Goal: Transaction & Acquisition: Book appointment/travel/reservation

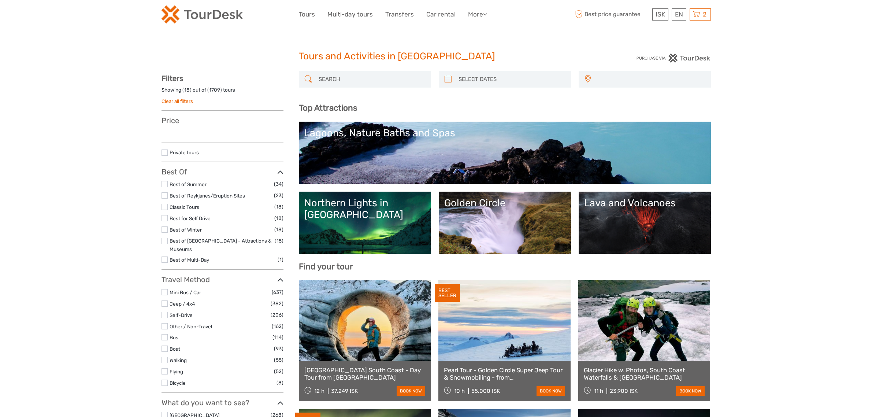
select select
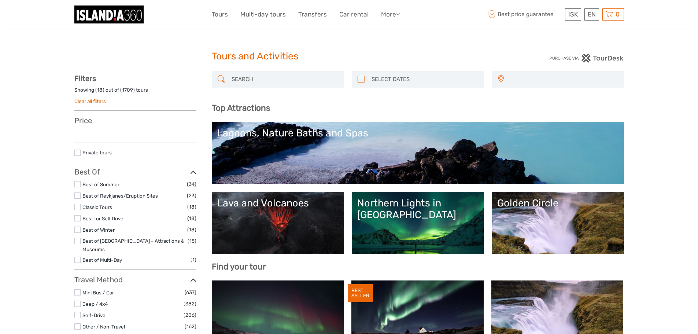
select select
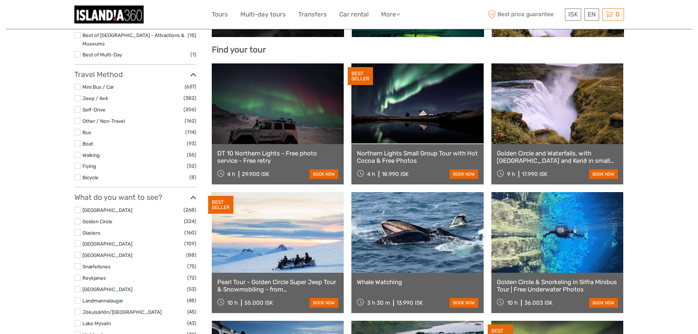
scroll to position [220, 0]
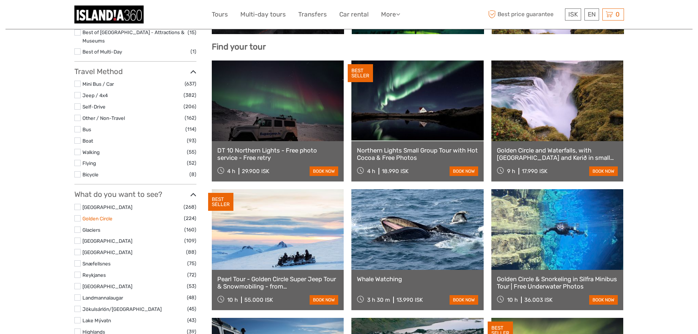
click at [105, 215] on link "Golden Circle" at bounding box center [97, 218] width 30 height 6
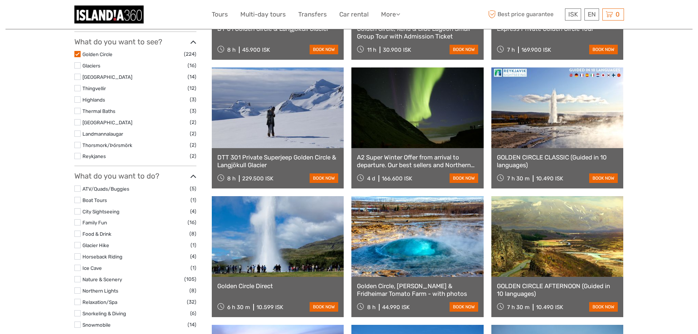
scroll to position [408, 0]
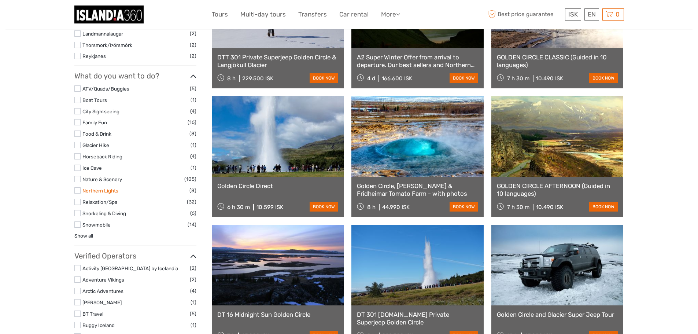
click at [114, 191] on link "Northern Lights" at bounding box center [100, 191] width 36 height 6
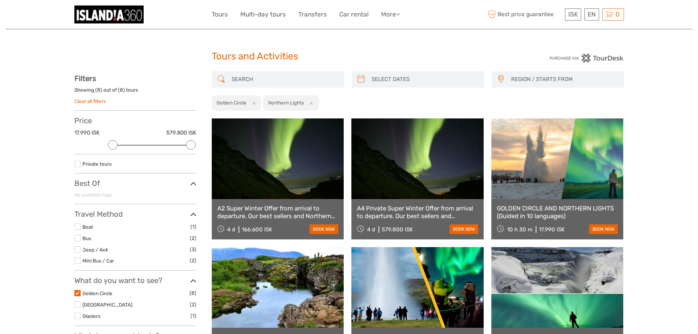
click at [255, 105] on button "x" at bounding box center [253, 103] width 10 height 8
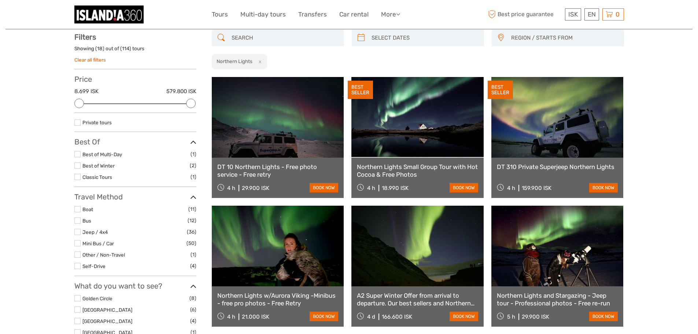
scroll to position [42, 0]
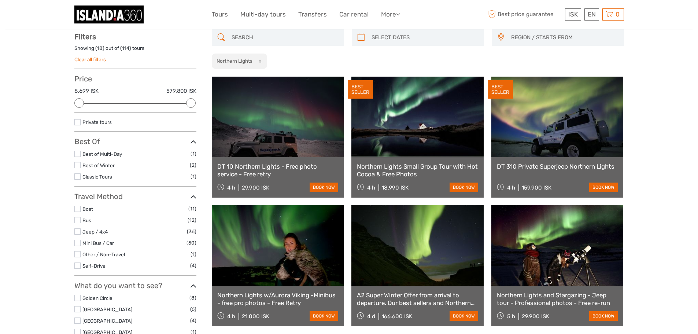
click at [260, 62] on button "x" at bounding box center [259, 61] width 10 height 8
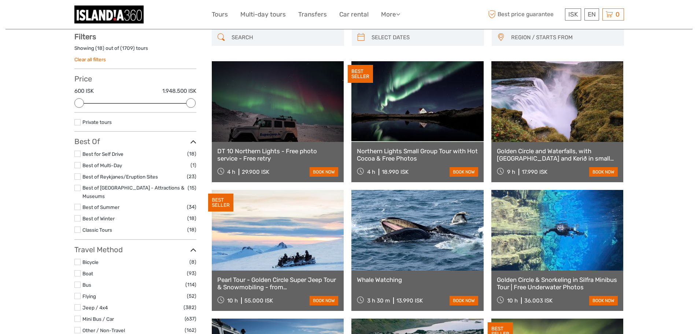
click at [256, 40] on input "search" at bounding box center [285, 37] width 112 height 13
paste input "Golden Circle & Northern Lights Tour"
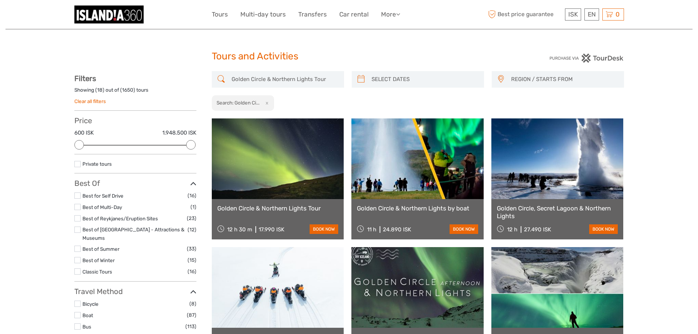
drag, startPoint x: 279, startPoint y: 69, endPoint x: 279, endPoint y: 73, distance: 4.4
click at [279, 69] on div "Tours and Activities" at bounding box center [349, 59] width 275 height 23
click at [280, 75] on input "Golden Circle & Northern Lights Tour" at bounding box center [285, 79] width 112 height 13
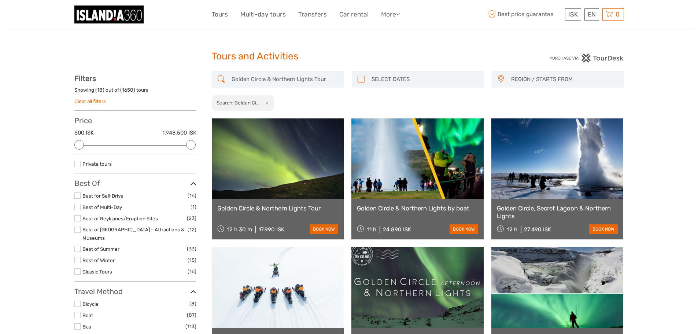
click at [280, 75] on input "Golden Circle & Northern Lights Tour" at bounding box center [285, 79] width 112 height 13
paste input "SOUTH COAST AND NORTHERN LIGHTS (Guided in 10 languages)"
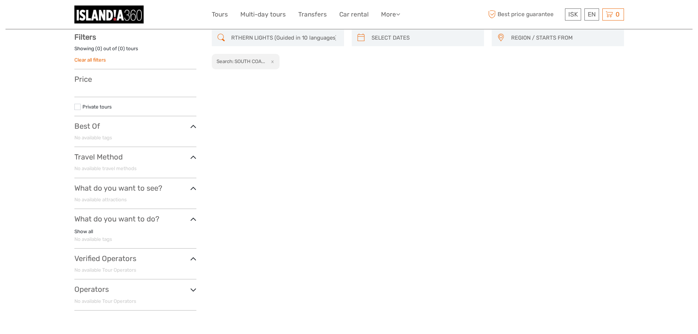
scroll to position [42, 0]
type input "SOUTH COAST AND NORTHERN LIGHTS (Guided in 10 languages)"
click at [276, 62] on button "x" at bounding box center [271, 61] width 10 height 8
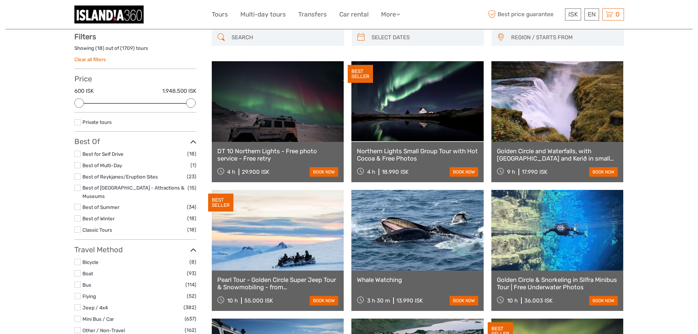
click at [270, 40] on input "search" at bounding box center [285, 37] width 112 height 13
paste input "SOUTH COAST AND NORTHERN LIGHTS (Guided in 10 languages)"
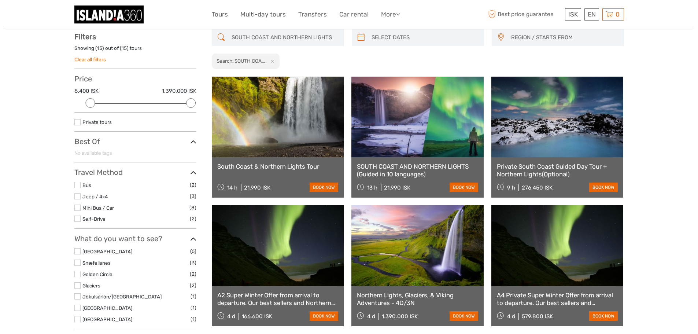
type input "SOUTH COAST AND NORTHERN LIGHTS"
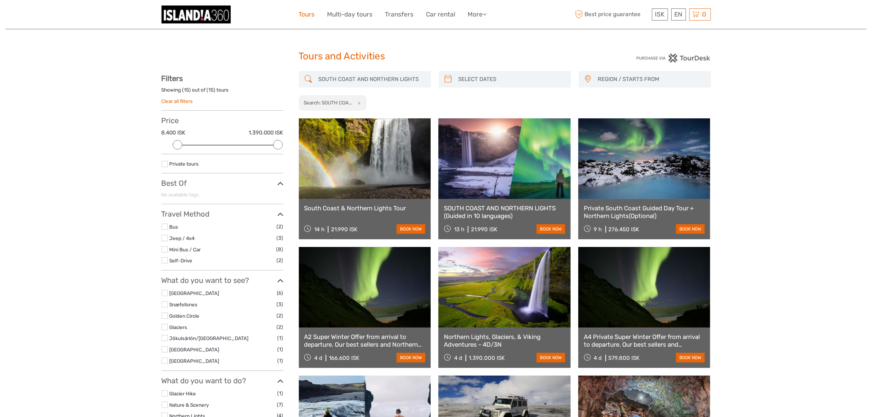
click at [312, 14] on link "Tours" at bounding box center [307, 14] width 16 height 11
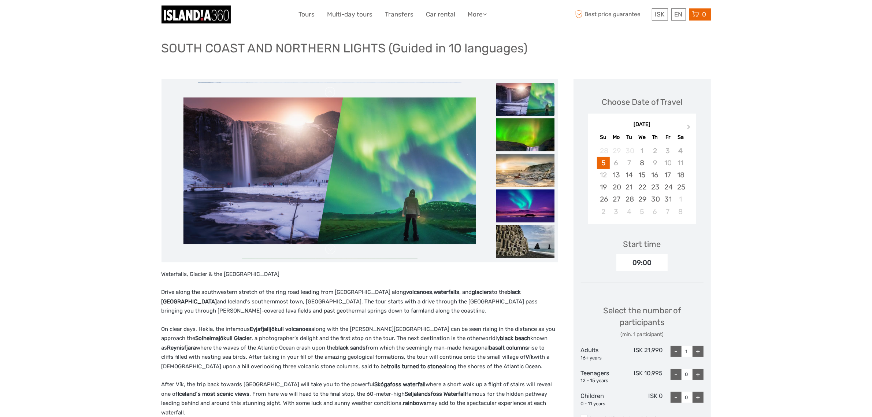
scroll to position [92, 0]
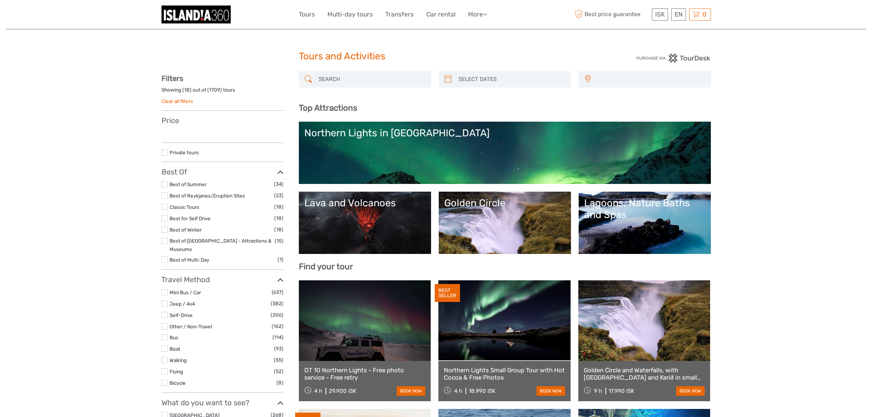
select select
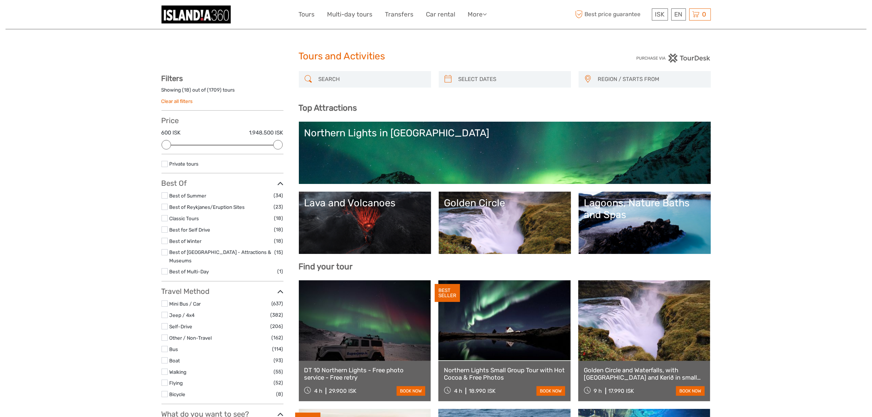
click at [357, 84] on input "search" at bounding box center [372, 79] width 112 height 13
paste input "Snæfellsnes Peninsula in a small group tour with home-cooked meal included"
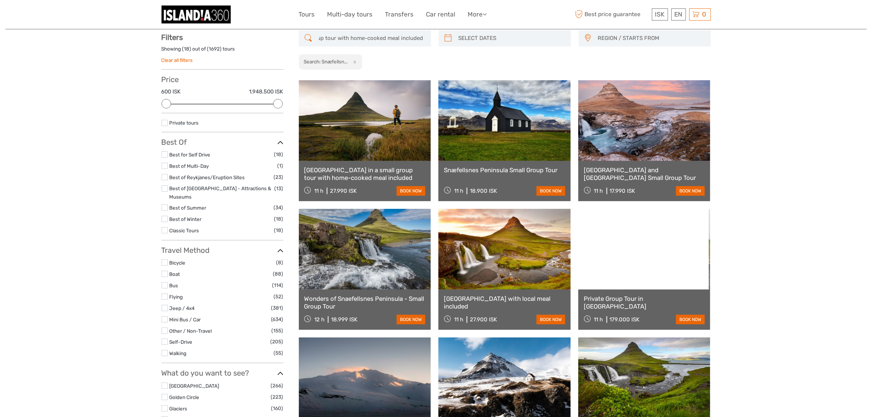
scroll to position [41, 0]
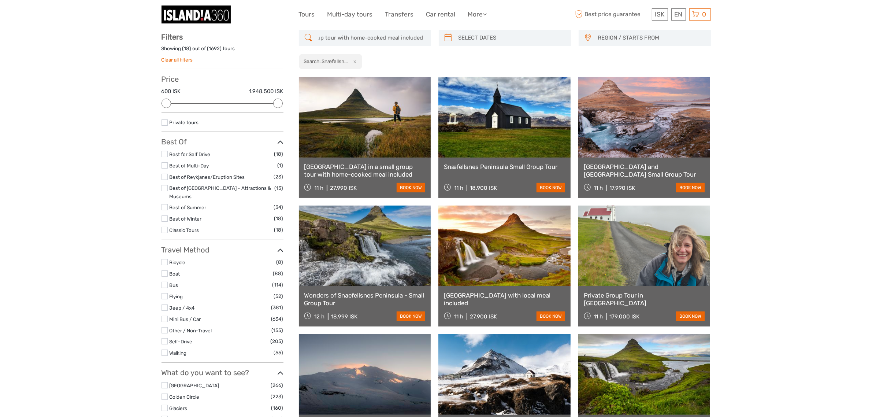
type input "[GEOGRAPHIC_DATA] in a small group tour with home-cooked meal included"
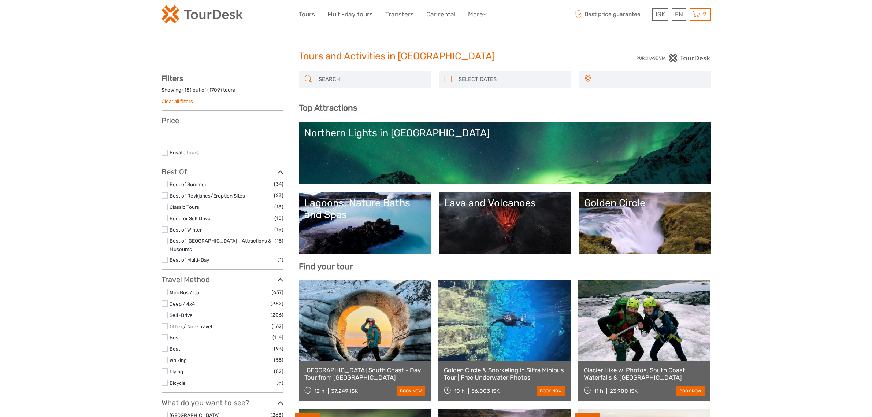
select select
click at [335, 84] on input "search" at bounding box center [372, 79] width 112 height 13
select select
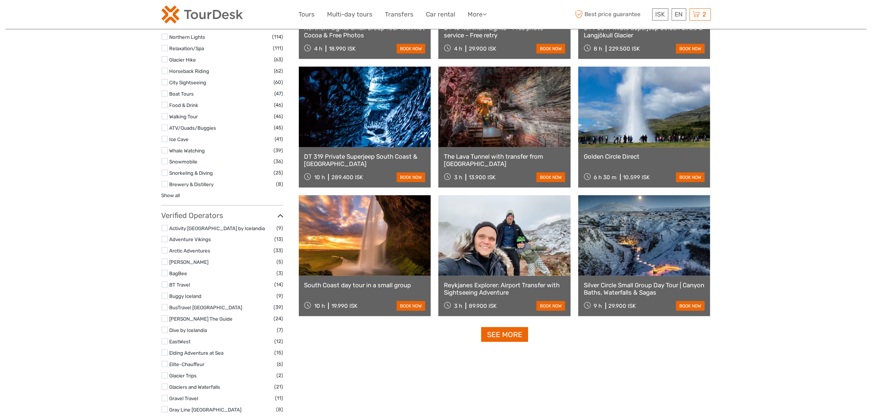
scroll to position [733, 0]
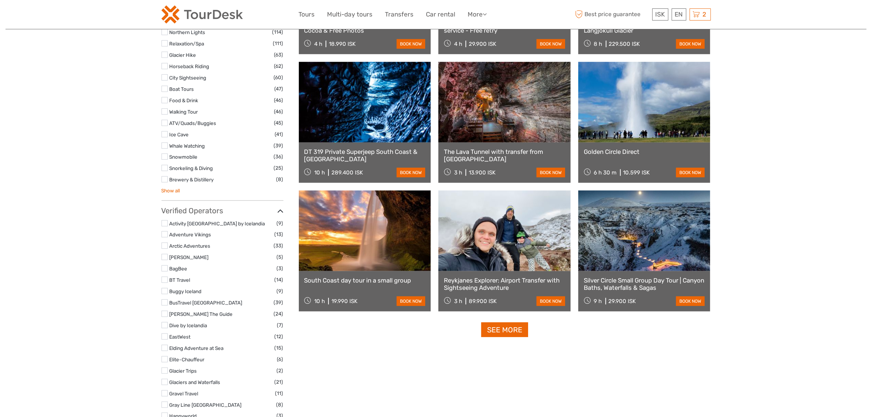
click at [169, 188] on link "Show all" at bounding box center [171, 191] width 19 height 6
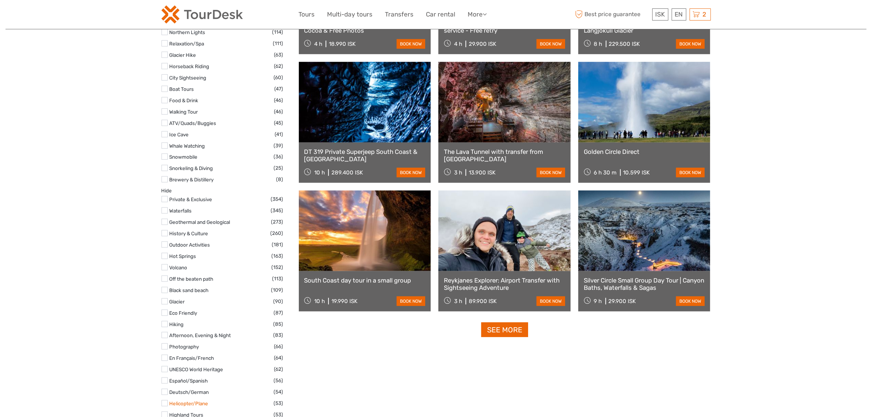
click at [198, 400] on link "Helicopter/Plane" at bounding box center [189, 403] width 39 height 6
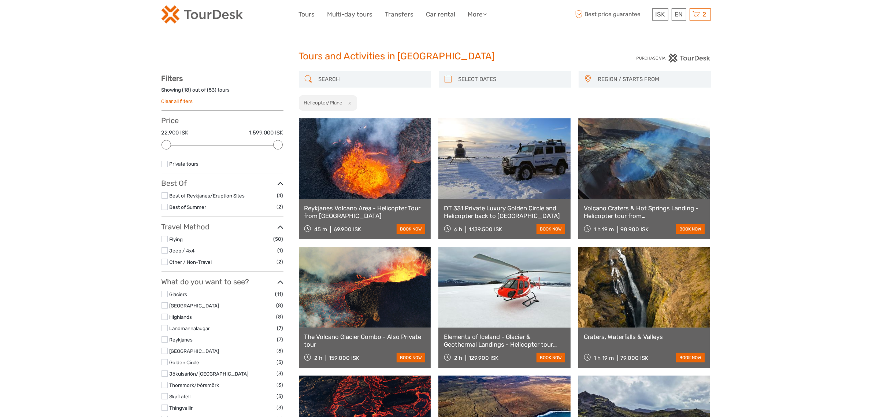
click at [635, 74] on span "REGION / STARTS FROM" at bounding box center [651, 79] width 112 height 12
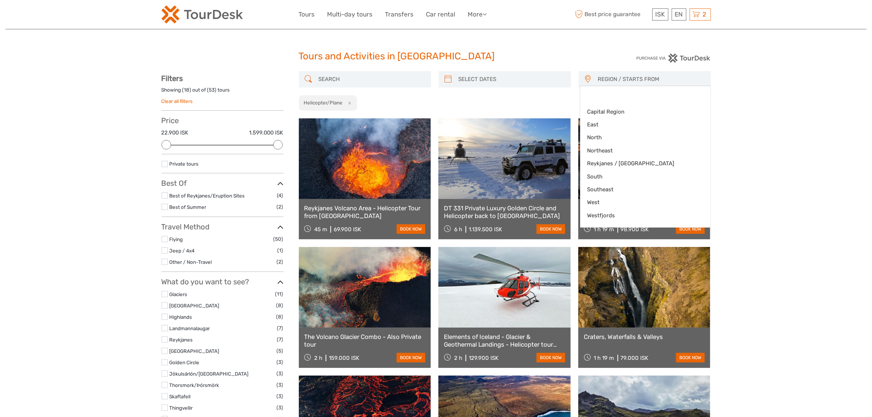
type input "04/10/2025"
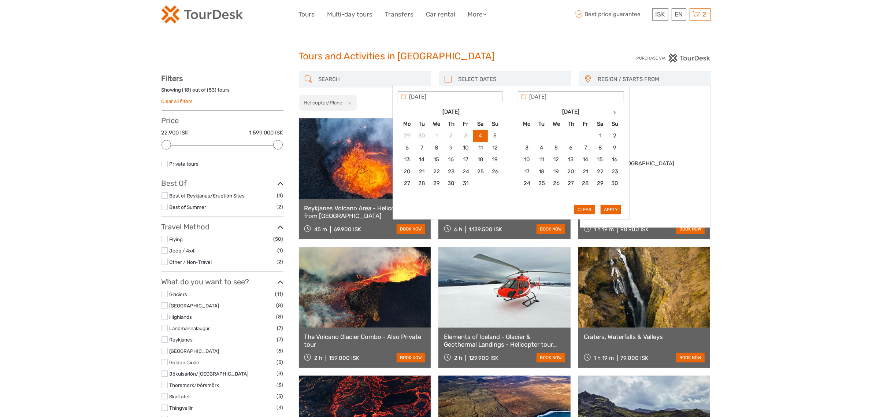
click at [503, 81] on input "search" at bounding box center [512, 79] width 112 height 13
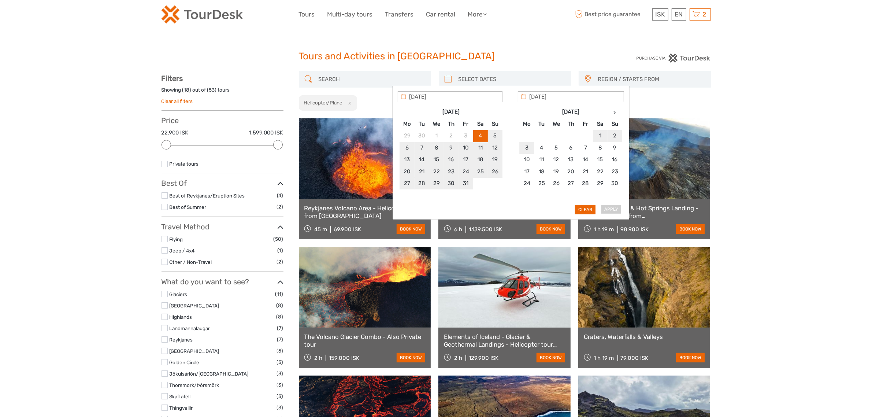
type input "04/10/2025"
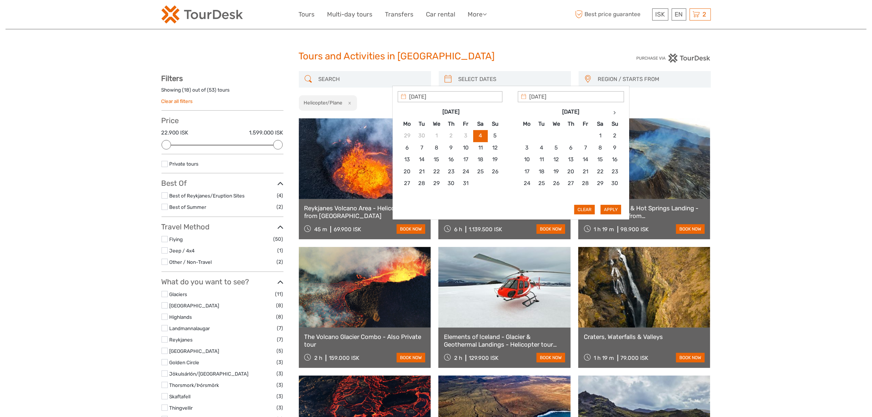
type input "04/10/2025"
click at [621, 209] on button "Apply" at bounding box center [611, 210] width 21 height 10
type input "04/10/2025 - 04/10/2025"
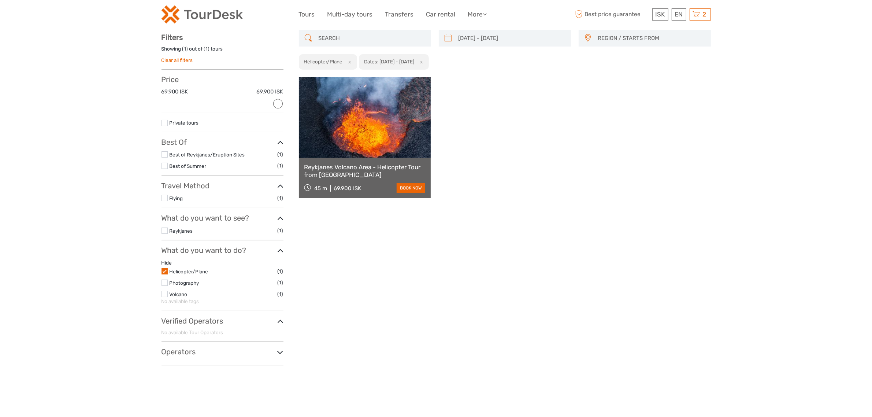
scroll to position [41, 0]
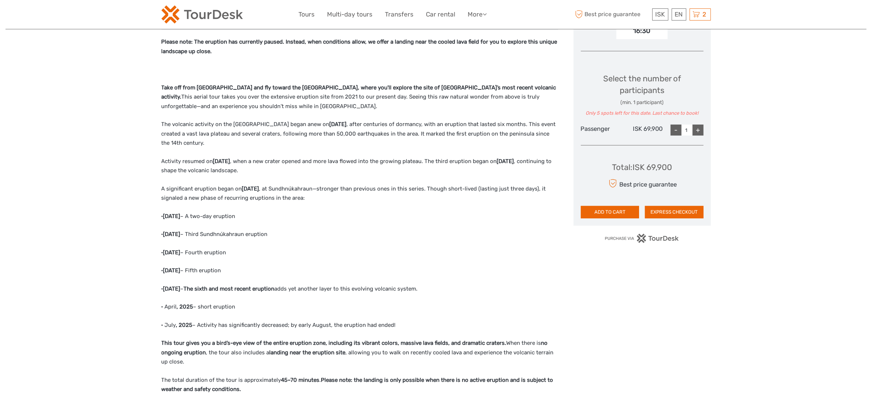
scroll to position [46, 0]
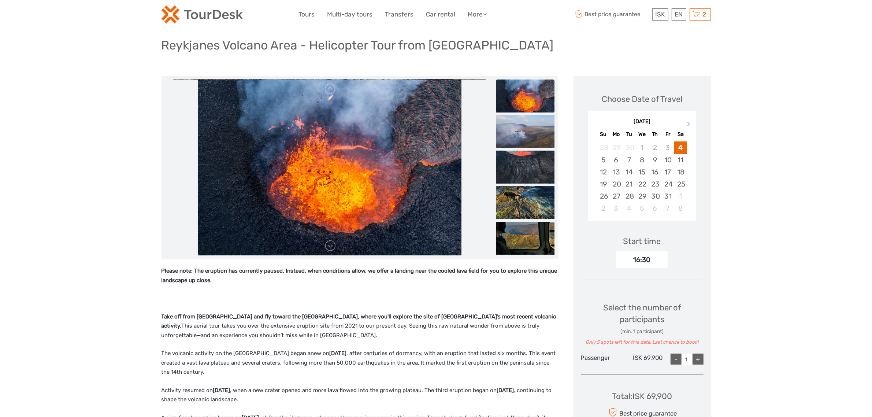
click at [642, 258] on div "16:30" at bounding box center [642, 259] width 51 height 17
click at [644, 260] on div "16:30" at bounding box center [642, 259] width 51 height 17
drag, startPoint x: 637, startPoint y: 262, endPoint x: 643, endPoint y: 249, distance: 14.3
click at [637, 262] on div "16:30" at bounding box center [642, 259] width 51 height 17
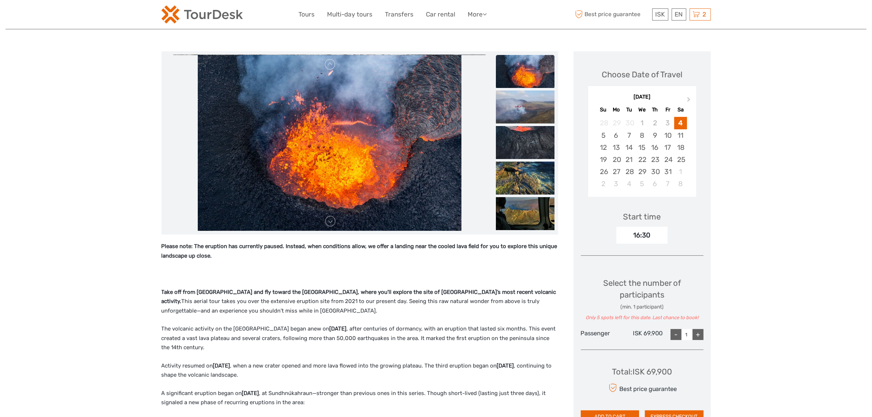
scroll to position [92, 0]
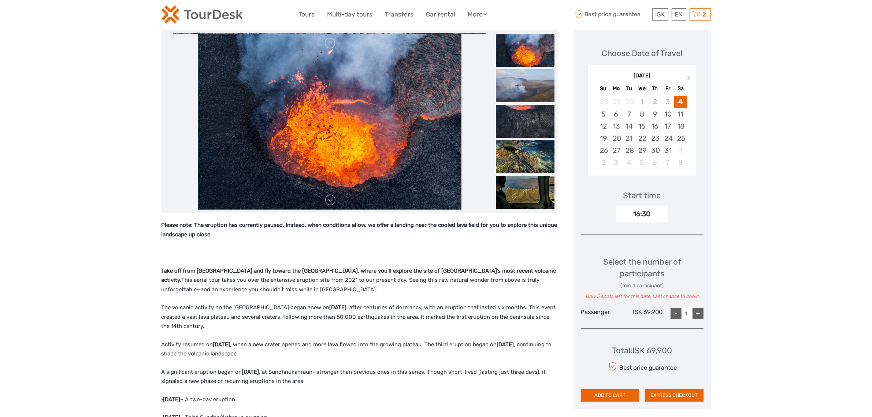
click at [694, 310] on div "+" at bounding box center [698, 313] width 11 height 11
click at [695, 310] on div "+" at bounding box center [698, 313] width 11 height 11
click at [697, 311] on div "+" at bounding box center [698, 313] width 11 height 11
drag, startPoint x: 682, startPoint y: 316, endPoint x: 670, endPoint y: 318, distance: 12.6
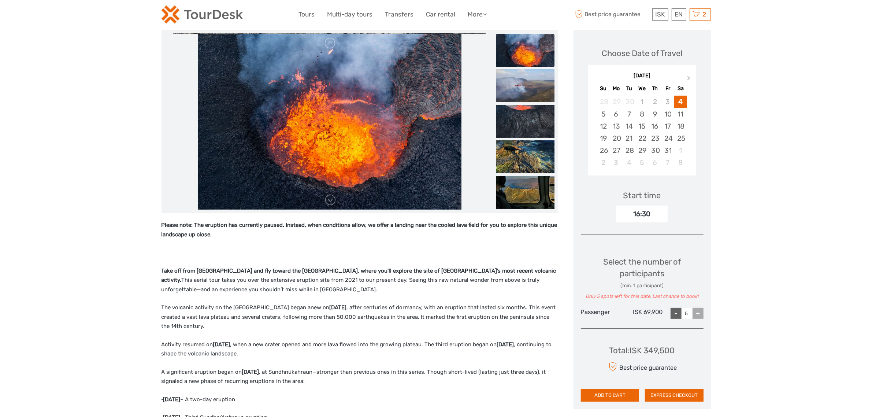
click at [678, 317] on div "- 5 +" at bounding box center [687, 313] width 33 height 11
click at [664, 318] on div "- 5 +" at bounding box center [683, 313] width 41 height 11
click at [682, 317] on input "5" at bounding box center [687, 313] width 11 height 11
click at [680, 317] on div "-" at bounding box center [676, 313] width 11 height 11
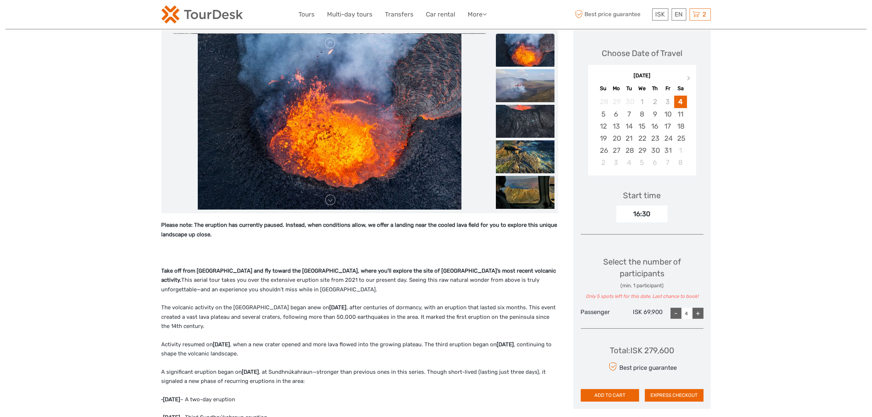
type input "3"
click at [644, 214] on div "16:30" at bounding box center [642, 214] width 51 height 17
